Goal: Task Accomplishment & Management: Use online tool/utility

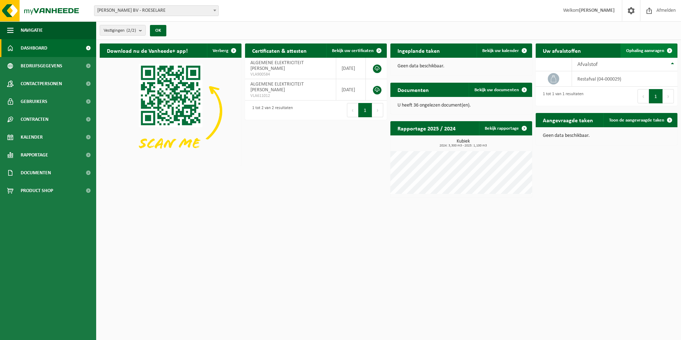
click at [647, 52] on span "Ophaling aanvragen" at bounding box center [645, 50] width 38 height 5
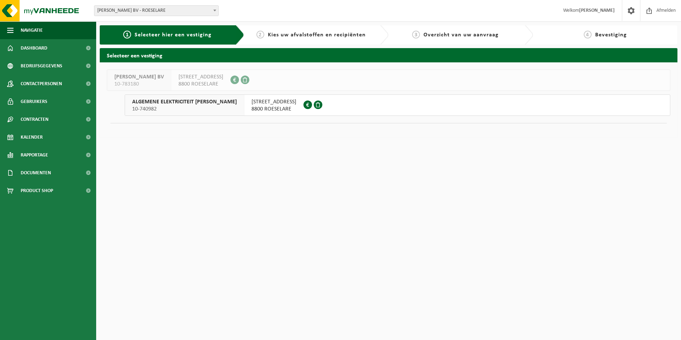
click at [197, 107] on span "10-740982" at bounding box center [184, 108] width 105 height 7
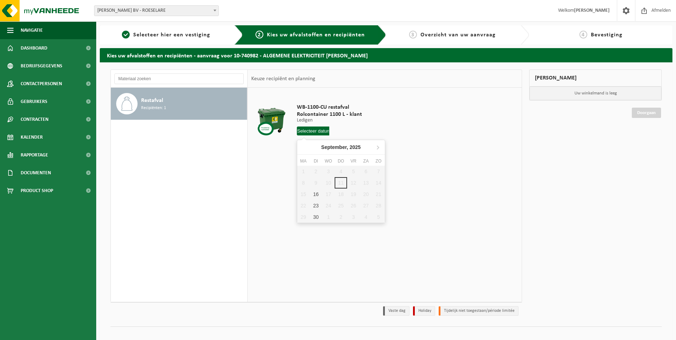
click at [306, 131] on input "text" at bounding box center [313, 130] width 33 height 9
click at [315, 195] on div "16" at bounding box center [316, 193] width 12 height 11
type input "Van [DATE]"
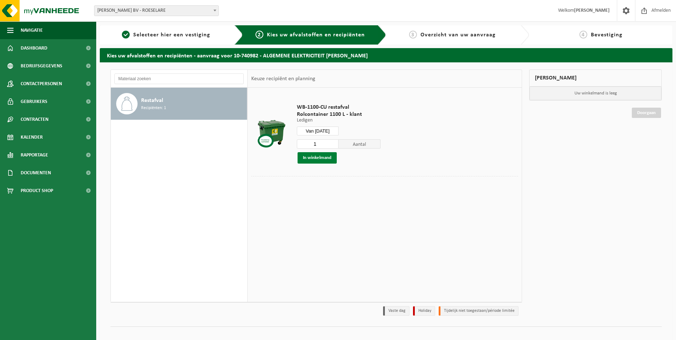
click at [314, 156] on button "In winkelmand" at bounding box center [316, 157] width 39 height 11
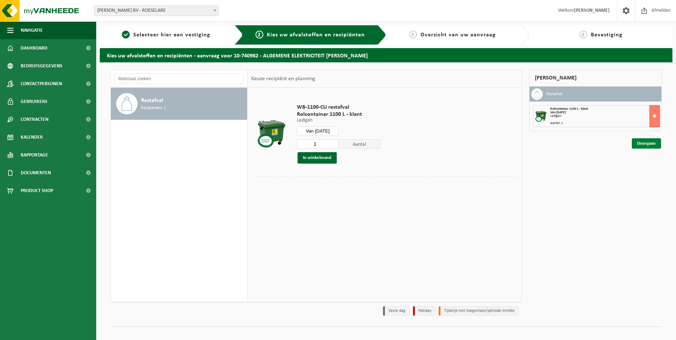
click at [642, 145] on link "Doorgaan" at bounding box center [645, 143] width 29 height 10
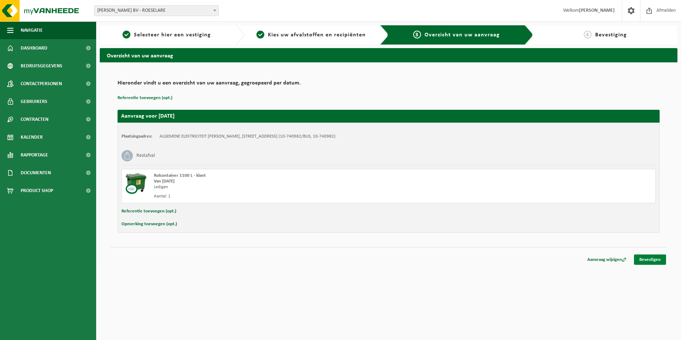
click at [646, 258] on link "Bevestigen" at bounding box center [650, 259] width 32 height 10
